Goal: Complete application form: Complete application form

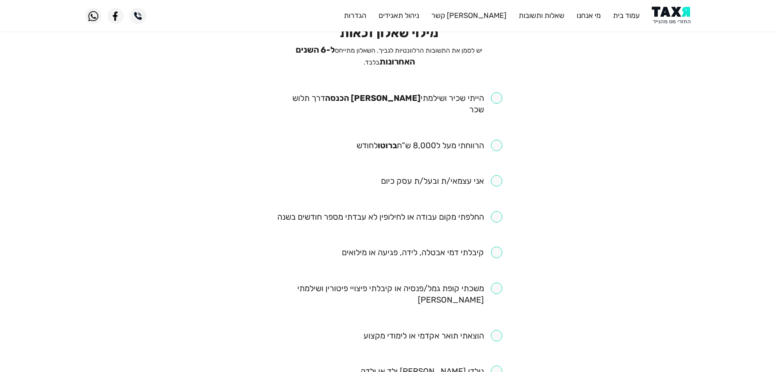
scroll to position [82, 0]
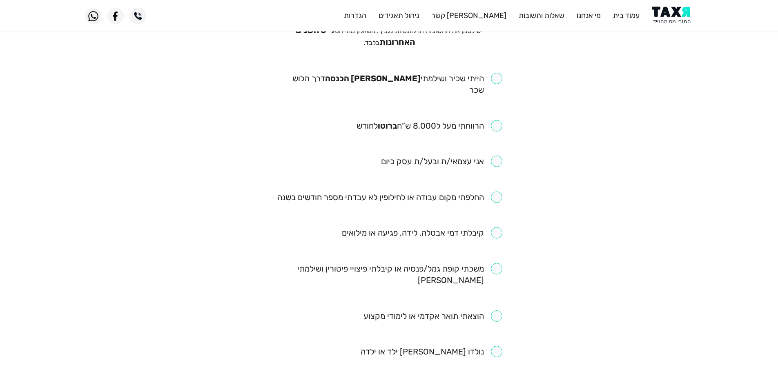
click at [499, 77] on input "checkbox" at bounding box center [389, 84] width 226 height 23
checkbox input "true"
click at [500, 120] on input "checkbox" at bounding box center [430, 125] width 146 height 11
checkbox input "true"
click at [491, 192] on input "checkbox" at bounding box center [389, 197] width 225 height 11
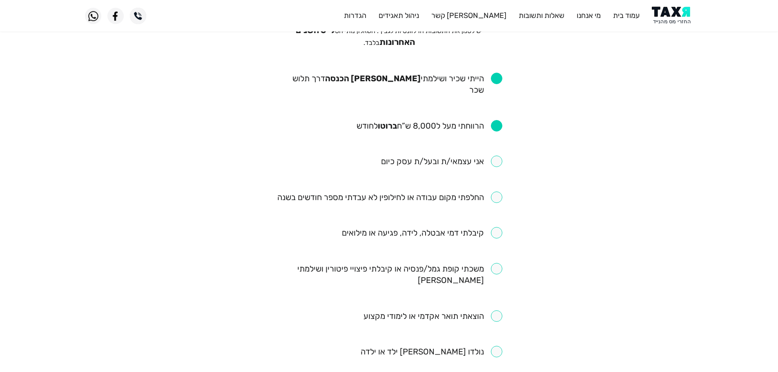
checkbox input "true"
click at [497, 227] on input "checkbox" at bounding box center [422, 232] width 161 height 11
checkbox input "true"
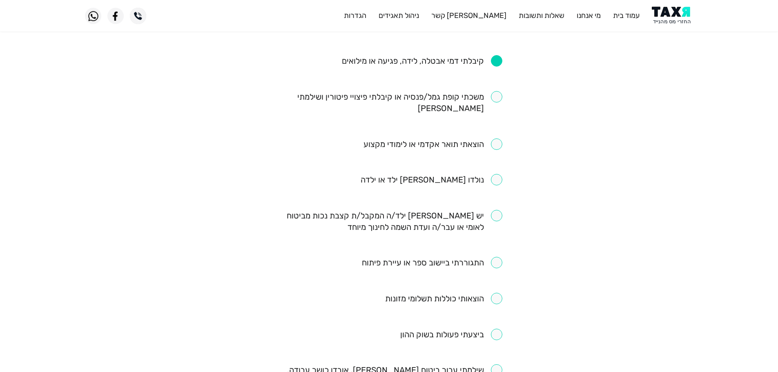
scroll to position [245, 0]
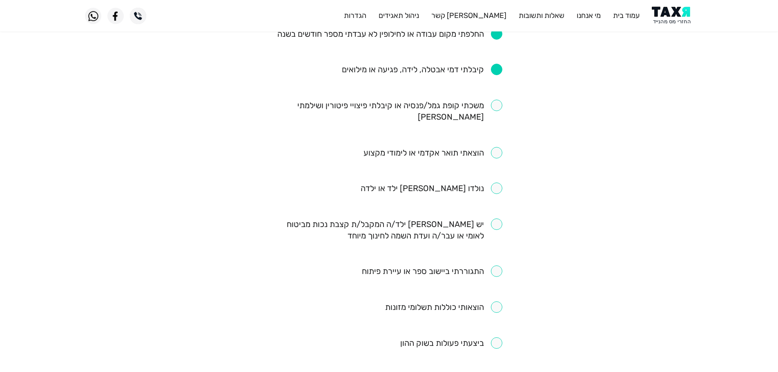
click at [498, 147] on input "checkbox" at bounding box center [433, 152] width 139 height 11
checkbox input "true"
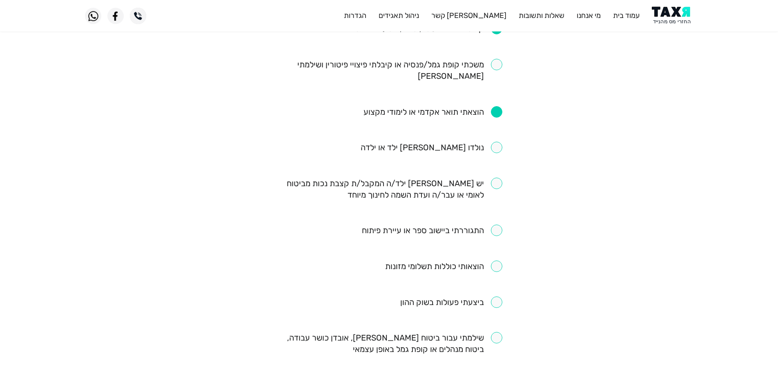
click at [500, 225] on input "checkbox" at bounding box center [432, 230] width 141 height 11
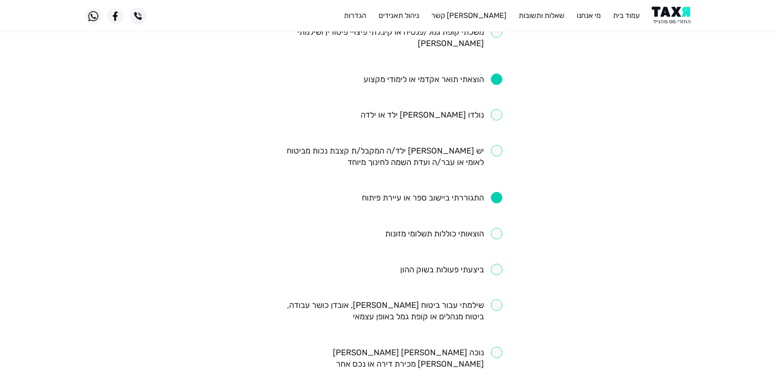
scroll to position [368, 0]
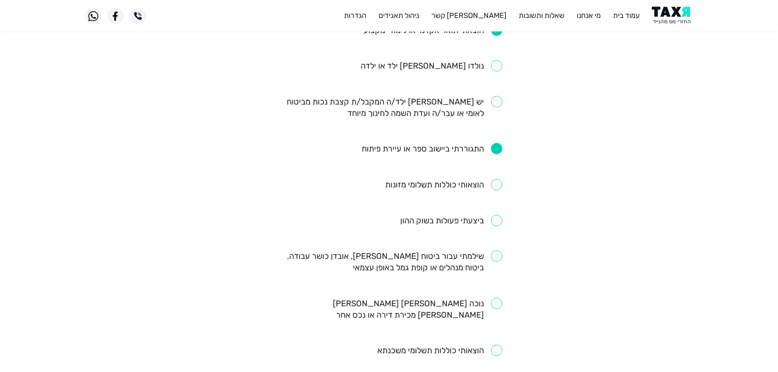
click at [497, 143] on input "checkbox" at bounding box center [432, 148] width 141 height 11
checkbox input "false"
click at [501, 250] on input "checkbox" at bounding box center [389, 261] width 226 height 23
checkbox input "true"
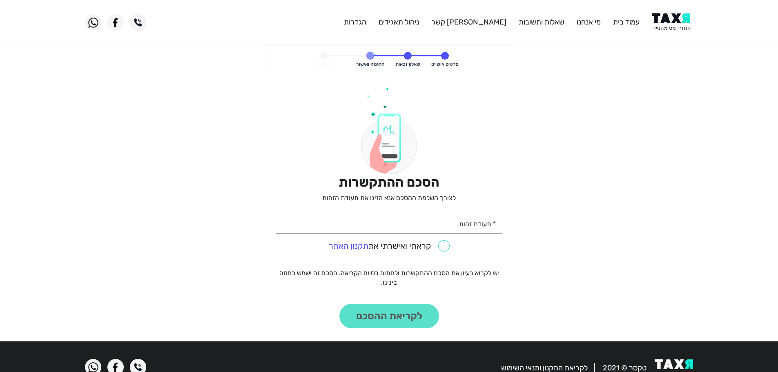
click at [686, 22] on img at bounding box center [672, 22] width 41 height 18
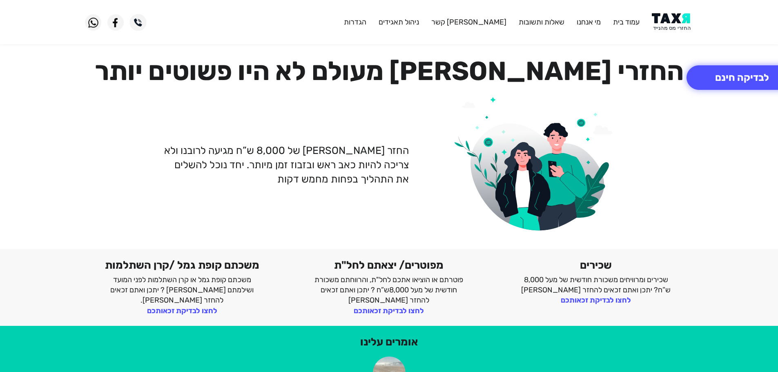
click at [679, 25] on img at bounding box center [672, 22] width 41 height 18
drag, startPoint x: 682, startPoint y: 27, endPoint x: 670, endPoint y: 1, distance: 28.3
click at [681, 26] on img at bounding box center [672, 22] width 41 height 18
click at [715, 78] on button "לבדיקה חינם" at bounding box center [742, 77] width 111 height 25
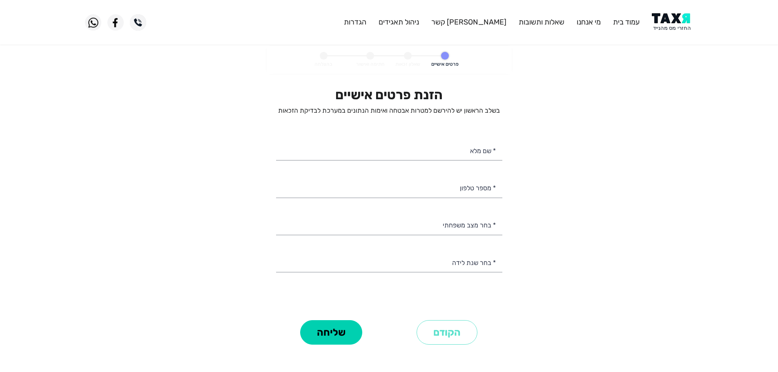
select select
click at [471, 153] on input "* שם מלא" at bounding box center [389, 150] width 226 height 21
type input "רננה טיילטייאן"
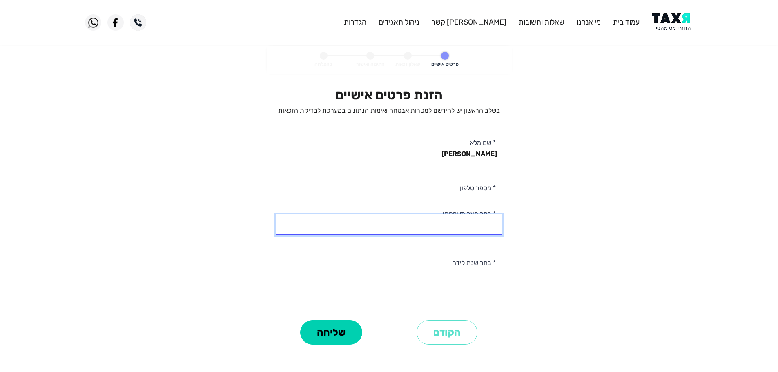
click at [447, 229] on select "רווק/ה נשוי/אה גרוש/ה אלמן/נה" at bounding box center [389, 224] width 226 height 21
select select "1: Single"
click at [276, 214] on select "רווק/ה נשוי/אה גרוש/ה אלמן/נה" at bounding box center [389, 224] width 226 height 21
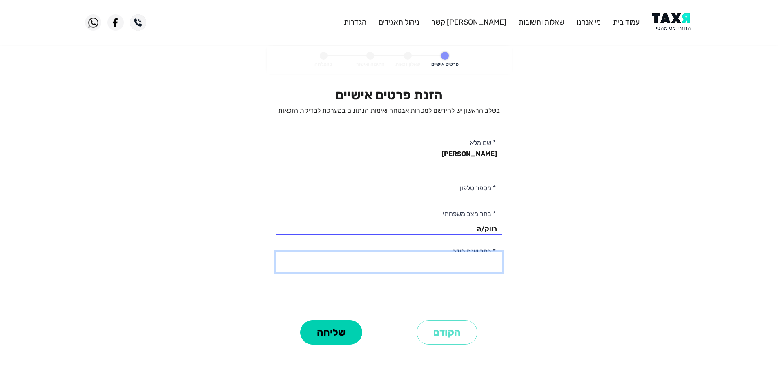
click at [486, 266] on select "2003 2002 2001 2000 1999 1998 1997 1996 1995 1994 1993 1992 1991 1990 1989 1988…" at bounding box center [389, 262] width 226 height 21
click at [523, 78] on personal-details "פרטים אישיים שאלון זכאות חתימה ואישור בהצלחה הזנת פרטים אישיים בשלב הראשון יש ל…" at bounding box center [389, 208] width 778 height 324
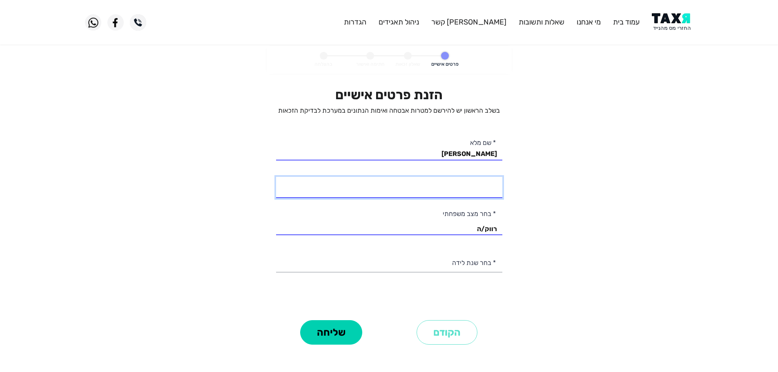
click at [490, 190] on input "* מספר טלפון" at bounding box center [389, 187] width 226 height 21
click at [491, 192] on input "* מספר טלפון" at bounding box center [389, 187] width 226 height 21
type input "058-6771200"
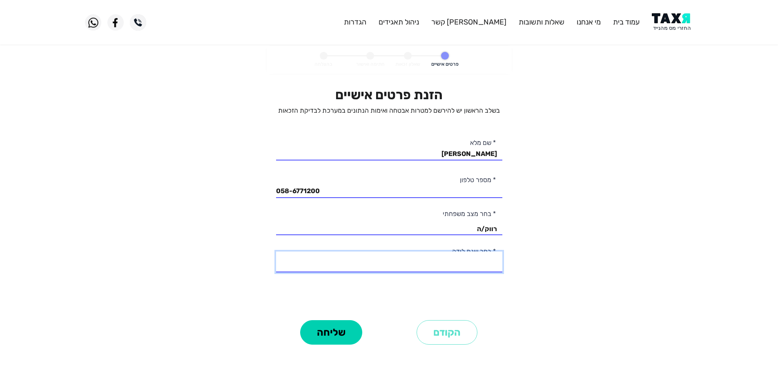
drag, startPoint x: 454, startPoint y: 261, endPoint x: 455, endPoint y: 257, distance: 5.0
click at [454, 261] on select "2003 2002 2001 2000 1999 1998 1997 1996 1995 1994 1993 1992 1991 1990 1989 1988…" at bounding box center [389, 262] width 226 height 21
select select "4: 2000"
click at [276, 252] on select "2003 2002 2001 2000 1999 1998 1997 1996 1995 1994 1993 1992 1991 1990 1989 1988…" at bounding box center [389, 262] width 226 height 21
click at [335, 333] on button "שליחה" at bounding box center [331, 332] width 62 height 25
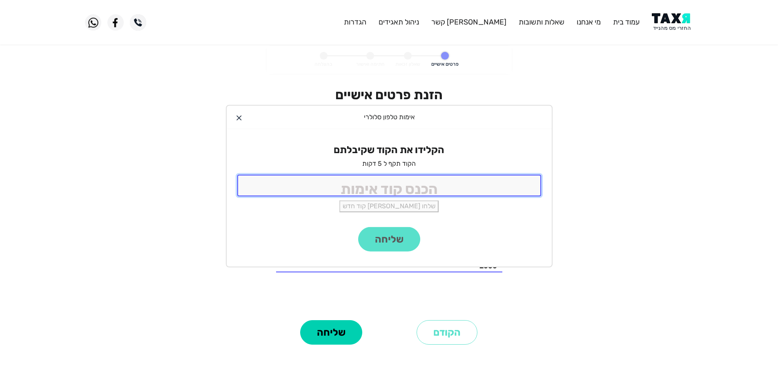
click at [429, 188] on input "tel" at bounding box center [389, 186] width 304 height 22
type input "9988"
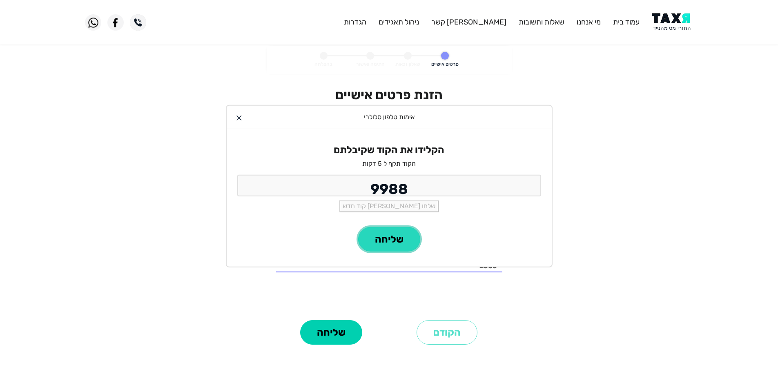
click at [392, 247] on button "שליחה" at bounding box center [389, 239] width 62 height 25
